Goal: Register for event/course

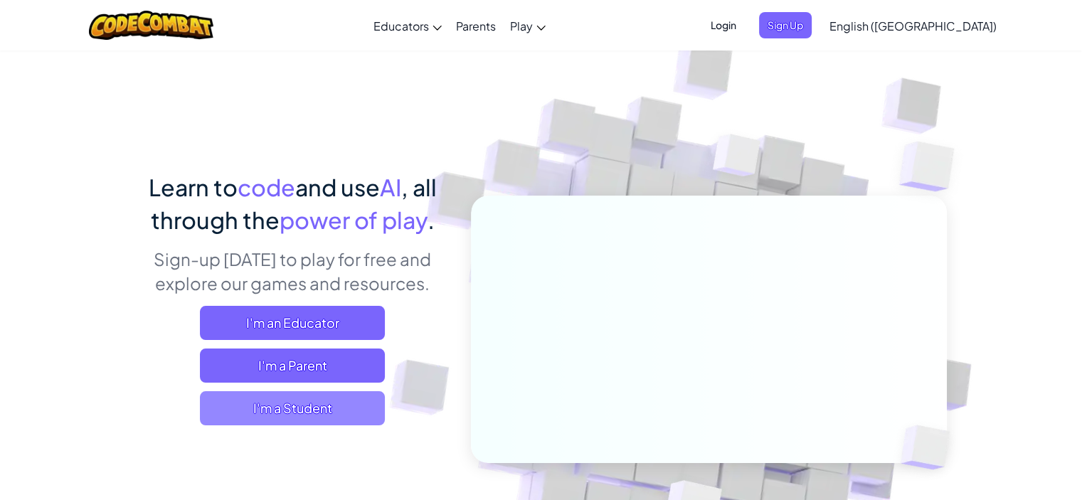
click at [283, 409] on span "I'm a Student" at bounding box center [292, 408] width 185 height 34
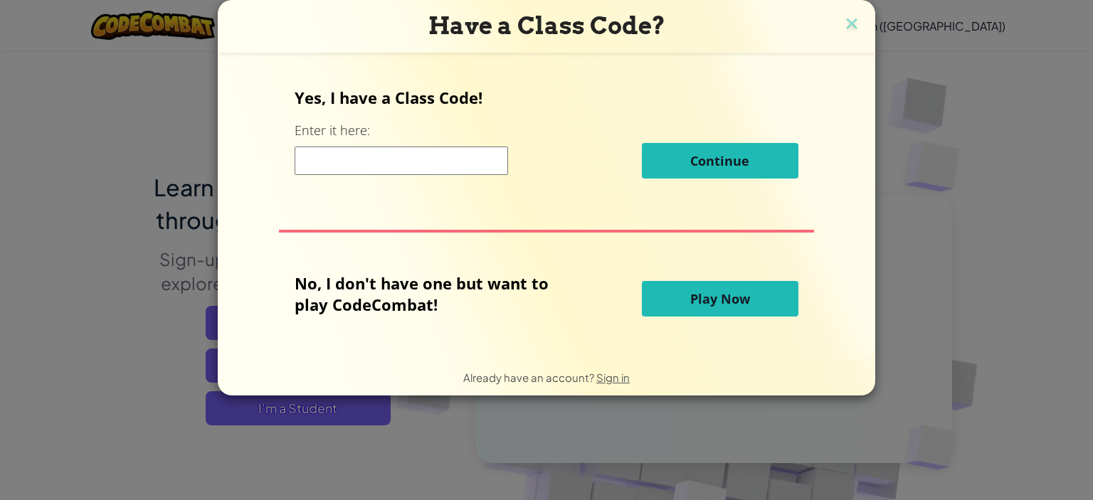
click at [328, 164] on input at bounding box center [402, 161] width 214 height 28
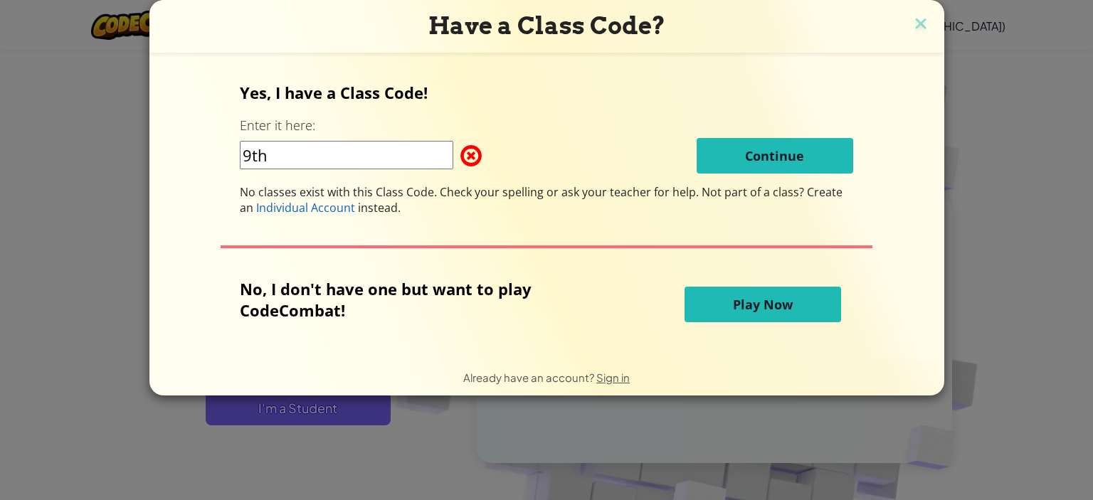
drag, startPoint x: 308, startPoint y: 158, endPoint x: 218, endPoint y: 157, distance: 90.4
click at [218, 157] on div "Yes, I have a Class Code! Enter it here: 9th Continue No classes exist with thi…" at bounding box center [547, 206] width 766 height 279
type input "9"
click at [460, 154] on span at bounding box center [460, 156] width 0 height 28
click at [712, 298] on button "Play Now" at bounding box center [763, 305] width 157 height 36
